Goal: Navigation & Orientation: Find specific page/section

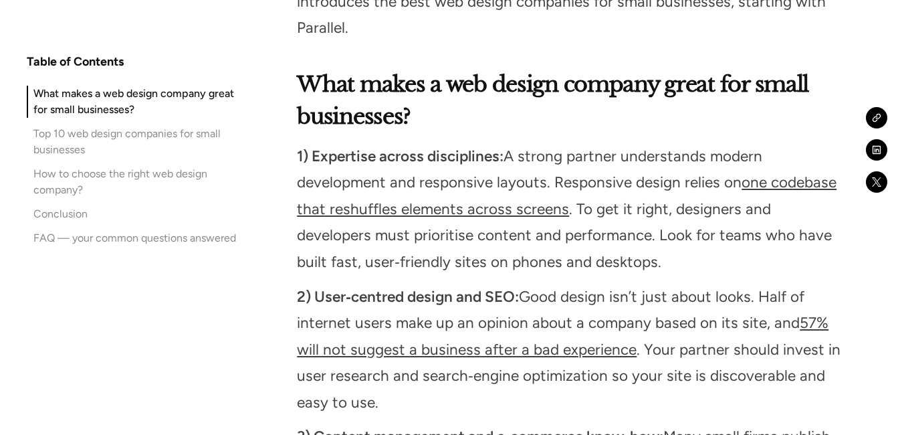
scroll to position [1163, 0]
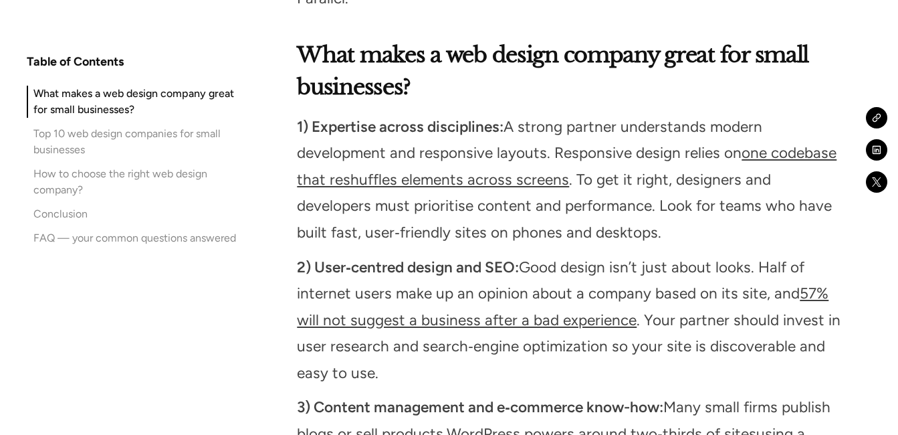
click at [357, 262] on p "2) User‑centred design and SEO: Good design isn’t just about looks. Half of int…" at bounding box center [569, 320] width 544 height 132
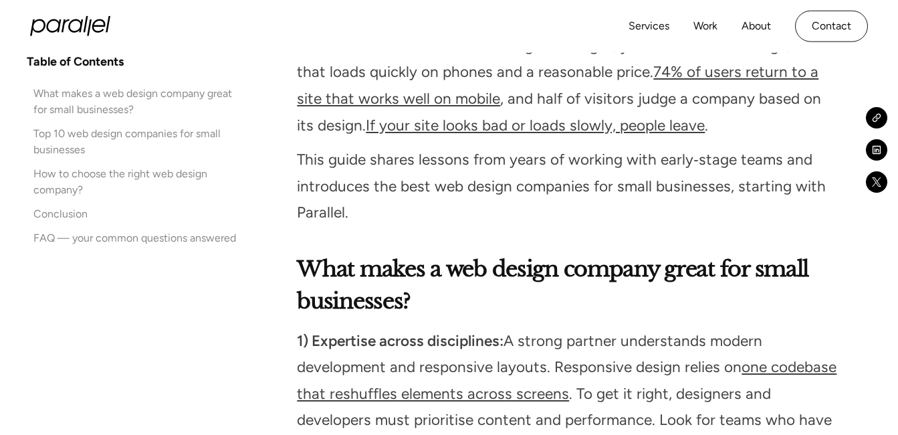
click at [357, 276] on h2 "What makes a web design company great for small businesses?" at bounding box center [569, 285] width 544 height 64
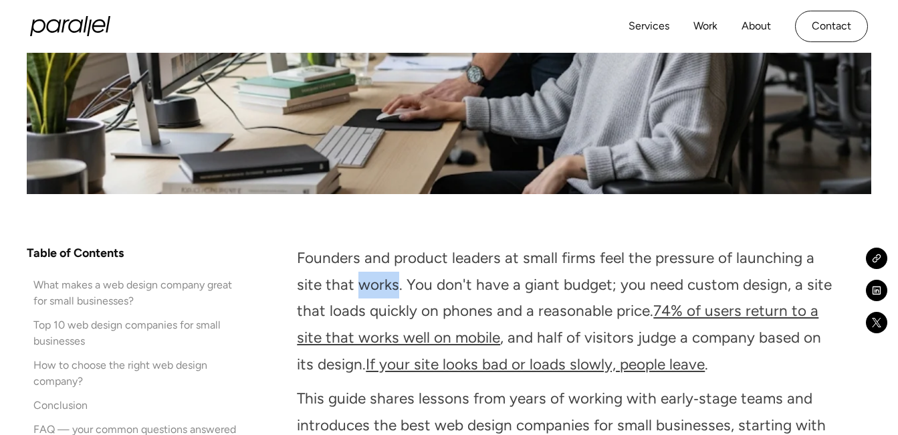
drag, startPoint x: 357, startPoint y: 276, endPoint x: 366, endPoint y: 251, distance: 26.2
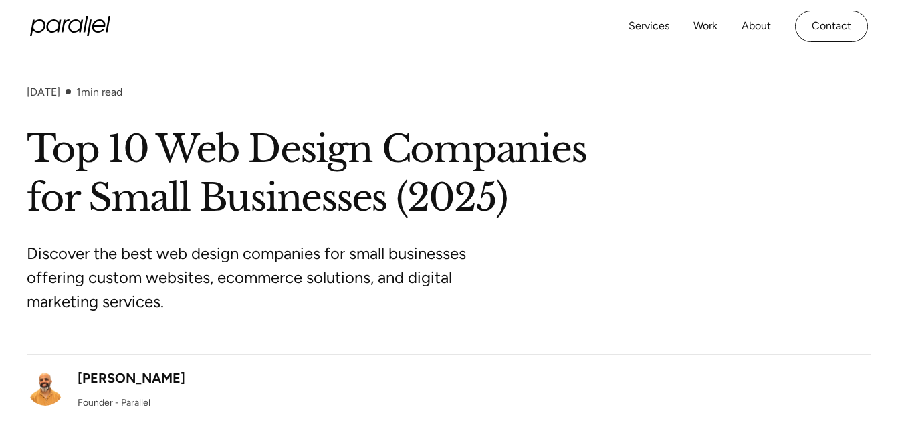
scroll to position [0, 0]
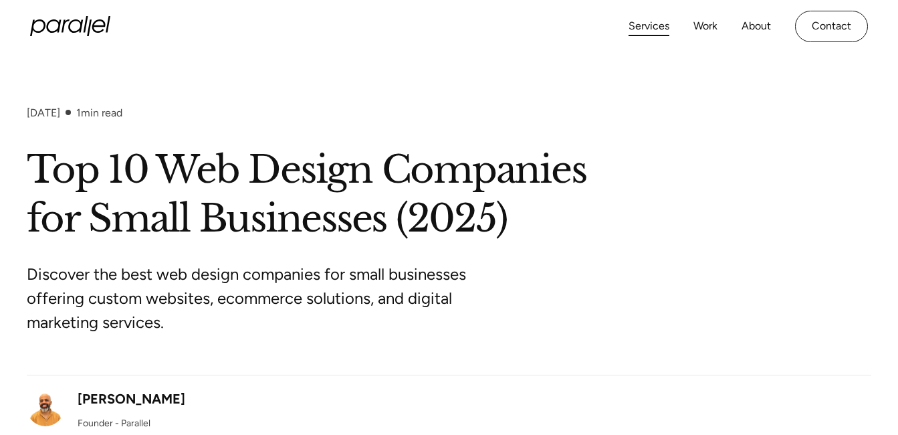
click at [651, 26] on link "Services" at bounding box center [649, 26] width 41 height 19
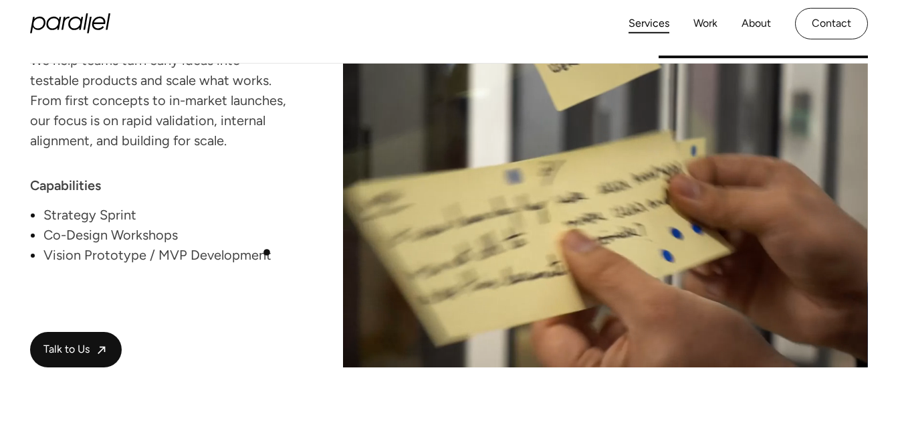
scroll to position [2610, 0]
